Goal: Complete application form: Complete application form

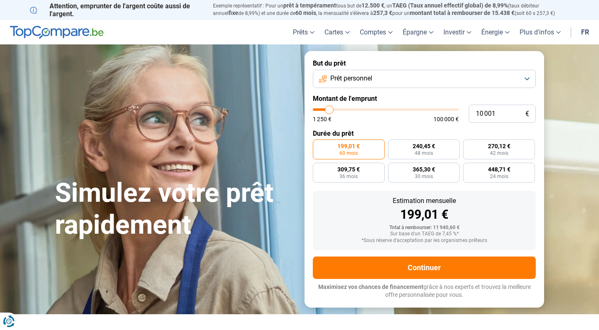
type input "11 750"
type input "11750"
type input "12 250"
type input "12250"
type input "14 000"
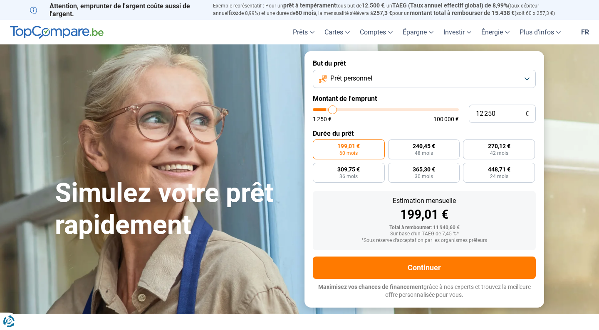
type input "14000"
type input "18 500"
type input "18500"
type input "25 000"
type input "25000"
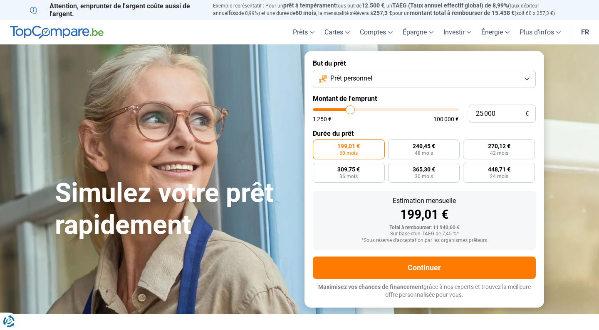
type input "33 000"
type input "33000"
type input "41 750"
type input "41750"
type input "49 250"
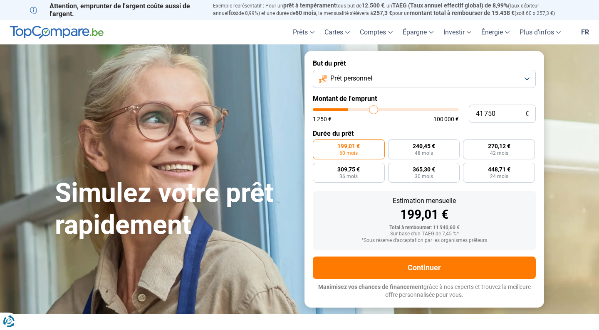
type input "49250"
type input "55 750"
type input "55750"
type input "60 750"
type input "60750"
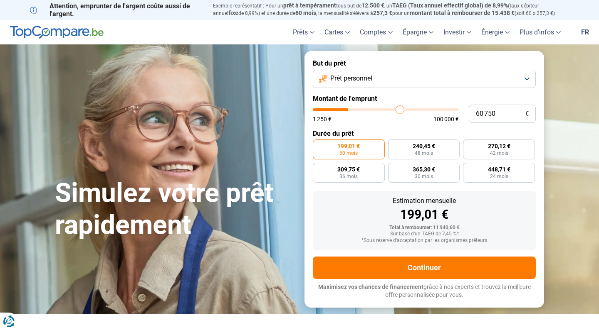
type input "66 000"
type input "66000"
type input "70 250"
type input "70250"
type input "73 000"
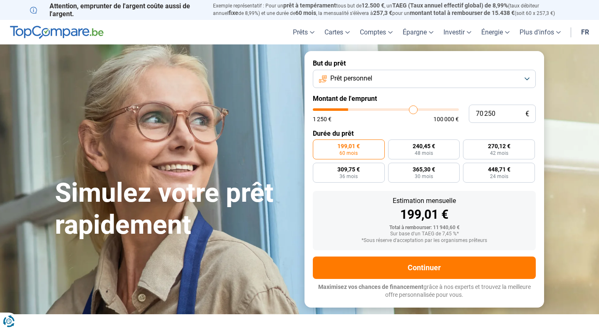
type input "73000"
type input "75 000"
type input "75000"
type input "76 500"
type input "76500"
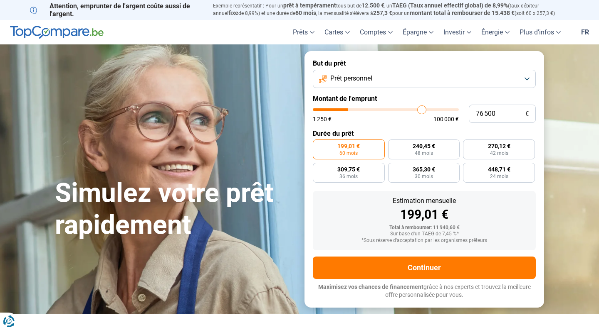
type input "77 500"
type input "77500"
type input "78 000"
type input "78000"
type input "78 500"
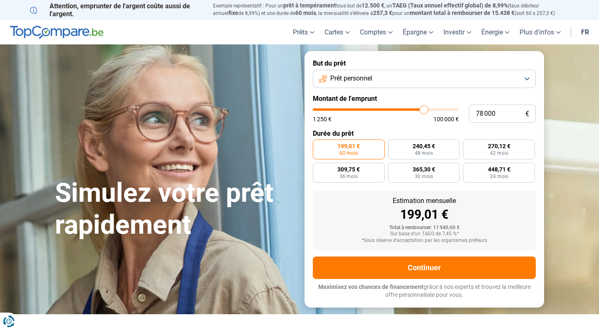
type input "78500"
type input "80 750"
type input "80750"
type input "84 750"
type input "84750"
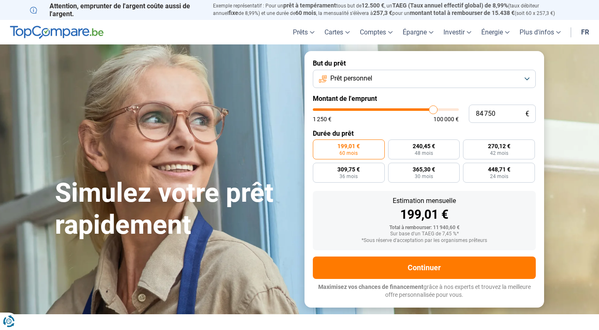
type input "88 250"
type input "88250"
type input "95 000"
type input "95000"
type input "100 000"
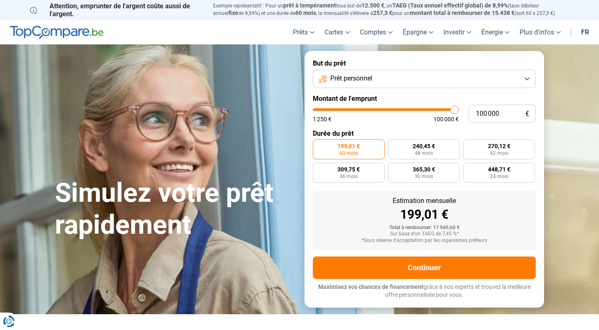
drag, startPoint x: 332, startPoint y: 108, endPoint x: 494, endPoint y: 100, distance: 162.3
type input "100000"
click at [494, 100] on form "But du prêt Prêt personnel Montant de l'emprunt 100 000 € 1 250 € 100 000 € Dur…" at bounding box center [423, 179] width 239 height 256
radio input "false"
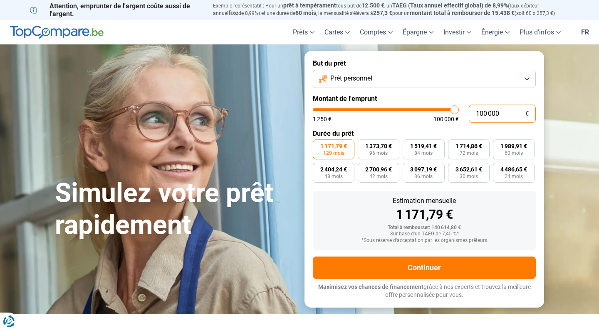
drag, startPoint x: 506, startPoint y: 114, endPoint x: 487, endPoint y: 113, distance: 19.1
click at [487, 113] on input "100 000" at bounding box center [501, 114] width 67 height 18
click at [504, 113] on input "100 000" at bounding box center [501, 114] width 67 height 18
click at [483, 113] on input "100 000" at bounding box center [501, 114] width 67 height 18
type input "10 000"
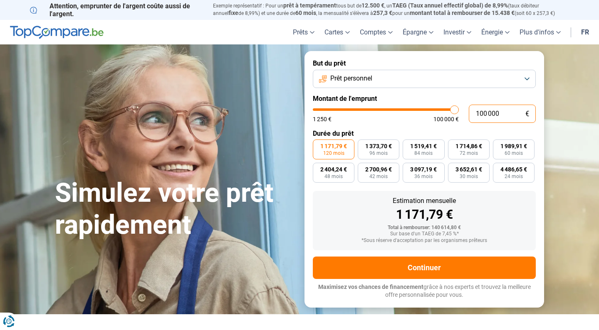
type input "10000"
radio input "true"
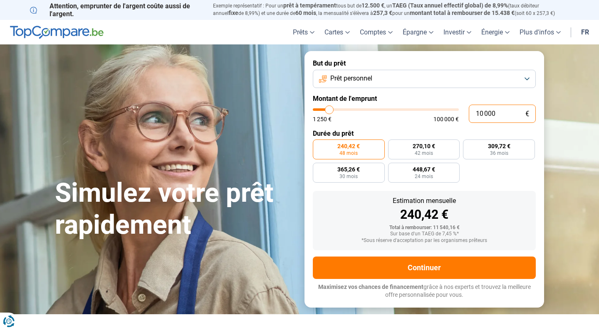
type input "120 000"
type input "100000"
type input "100 000"
type input "100000"
radio input "false"
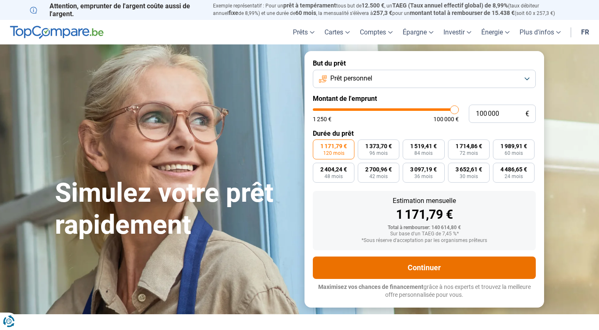
click at [421, 261] on button "Continuer" at bounding box center [424, 268] width 223 height 22
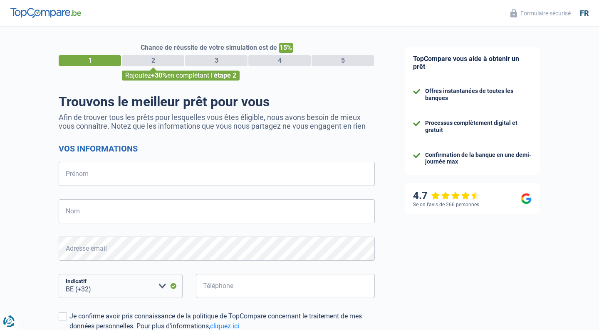
select select "32"
